Goal: Task Accomplishment & Management: Use online tool/utility

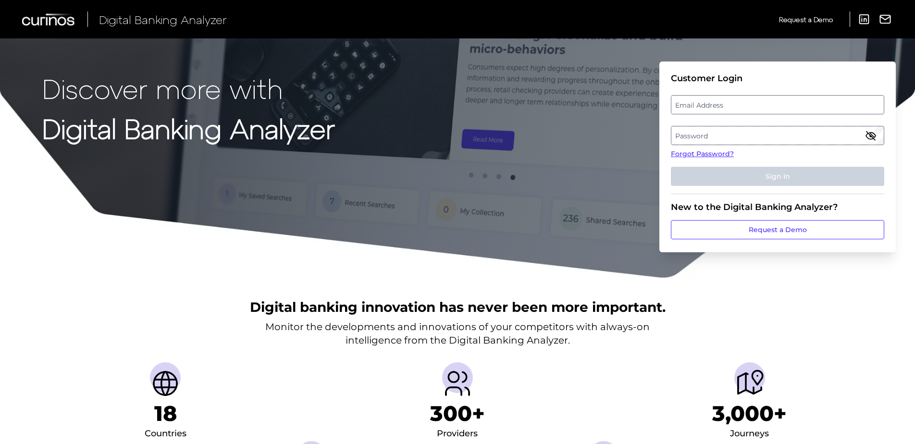
click at [750, 106] on label "Email Address" at bounding box center [777, 104] width 212 height 17
click at [750, 106] on input "email" at bounding box center [777, 104] width 213 height 19
type input "[EMAIL_ADDRESS][PERSON_NAME][PERSON_NAME][DOMAIN_NAME]"
click at [756, 138] on label "Password" at bounding box center [777, 135] width 212 height 17
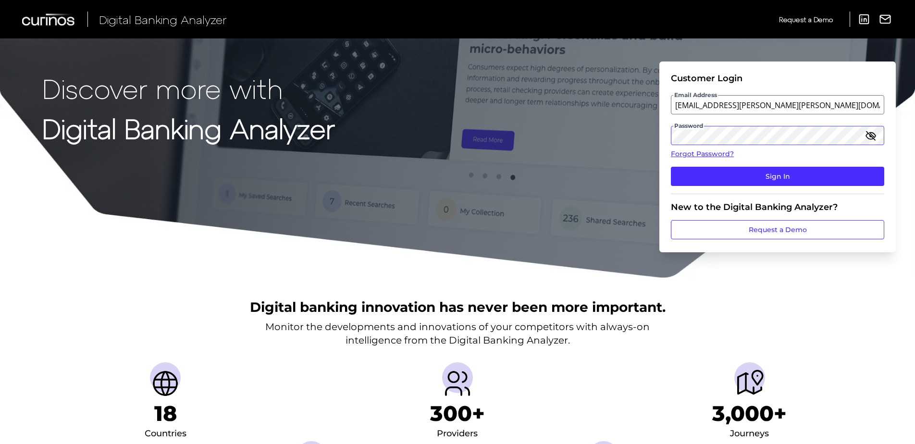
click at [671, 167] on button "Sign In" at bounding box center [777, 176] width 213 height 19
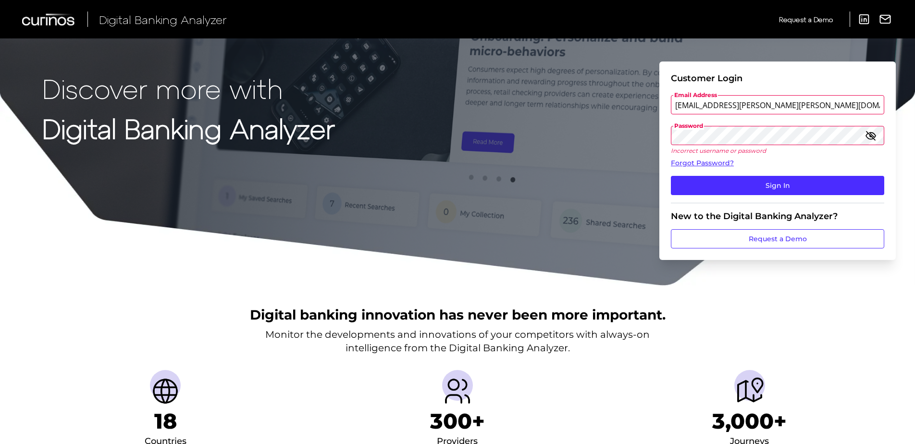
click at [671, 176] on button "Sign In" at bounding box center [777, 185] width 213 height 19
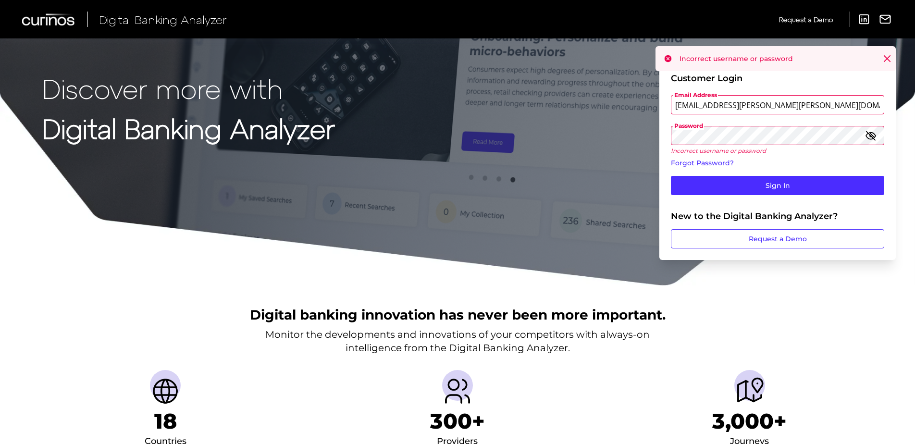
click at [869, 135] on icon "button" at bounding box center [871, 136] width 12 height 12
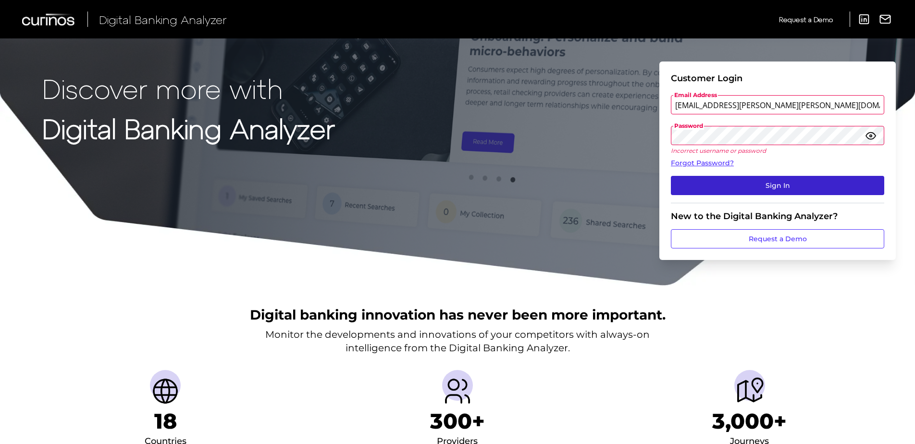
click at [754, 187] on button "Sign In" at bounding box center [777, 185] width 213 height 19
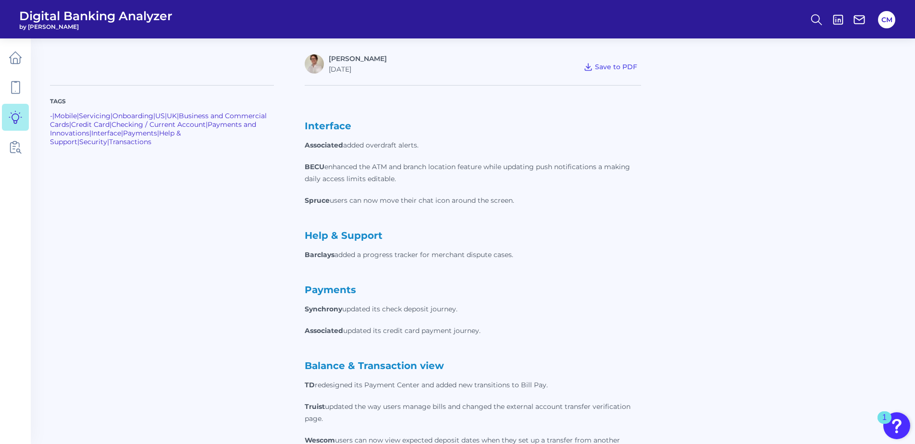
scroll to position [336, 0]
